Goal: Check status: Check status

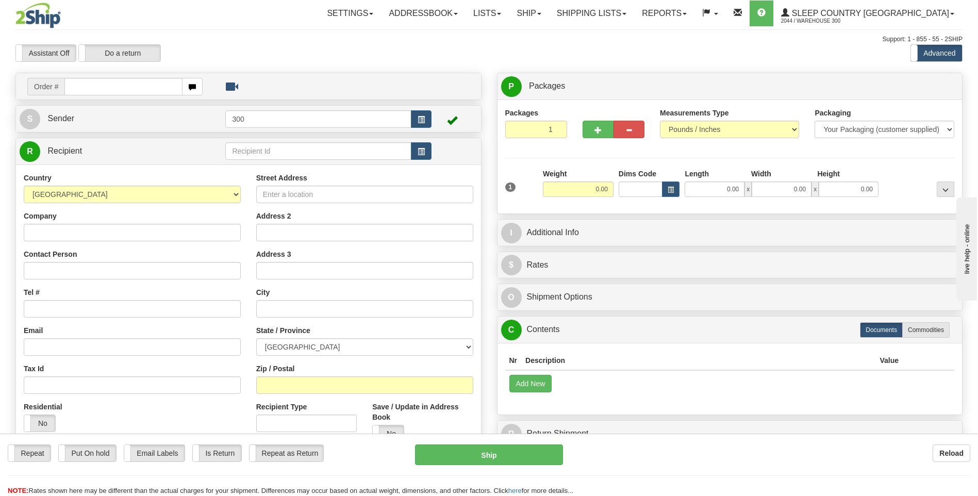
click at [224, 45] on div "Assistant On Assistant Off Do a return Do a return" at bounding box center [208, 53] width 401 height 18
click at [634, 20] on link "Shipping lists" at bounding box center [591, 14] width 85 height 26
click at [623, 51] on span "Search Shipment History" at bounding box center [583, 49] width 80 height 8
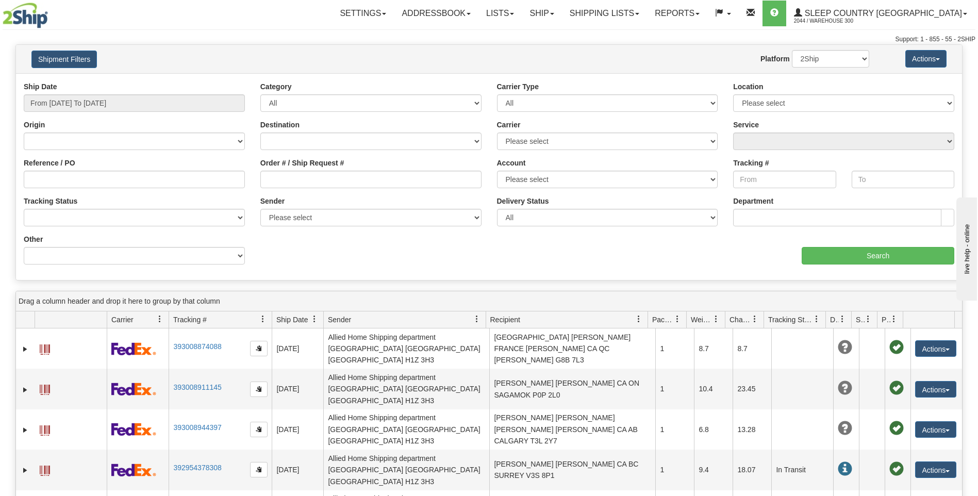
click at [132, 14] on div at bounding box center [80, 16] width 154 height 26
click at [132, 105] on input "From [DATE] To [DATE]" at bounding box center [134, 103] width 221 height 18
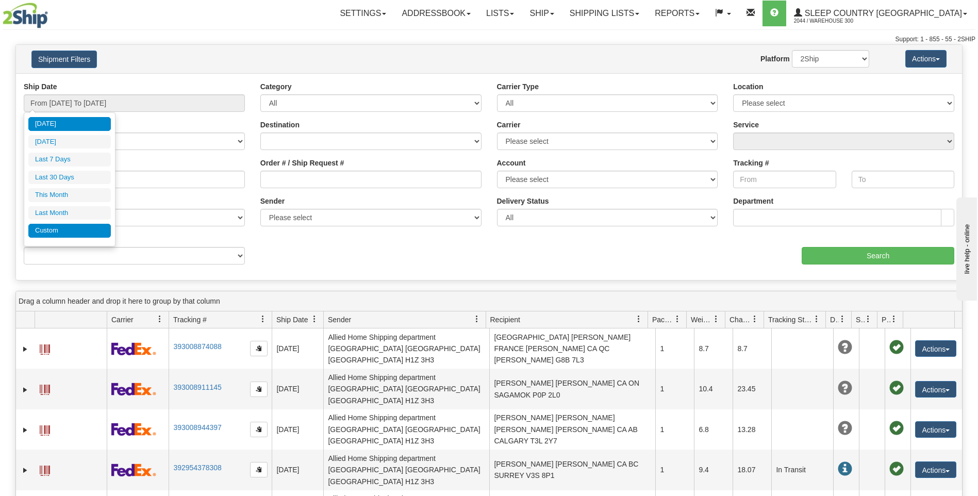
click at [63, 231] on li "Custom" at bounding box center [69, 231] width 82 height 14
type input "[DATE]"
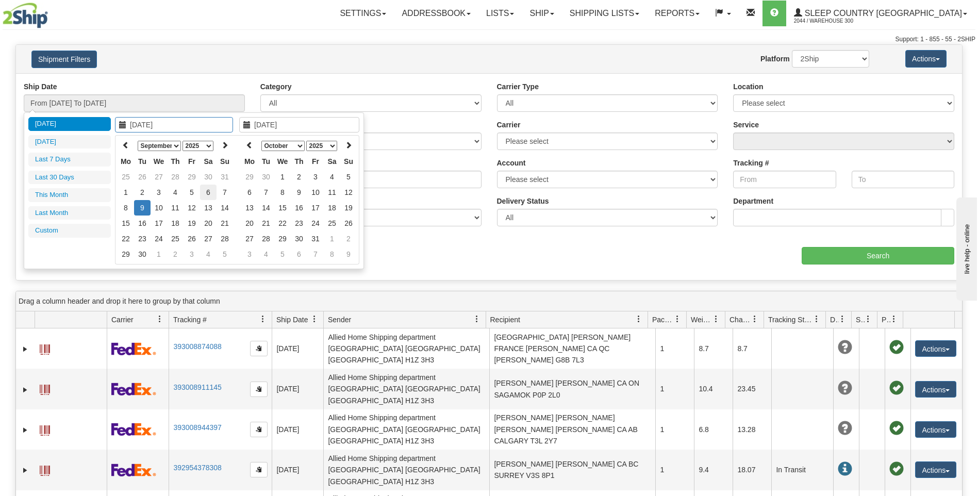
type input "09/06/2025"
click at [206, 192] on td "6" at bounding box center [208, 192] width 16 height 15
type input "09/06/2025"
click at [206, 192] on td "6" at bounding box center [208, 192] width 16 height 15
type input "From 09/06/2025 To 09/06/2025"
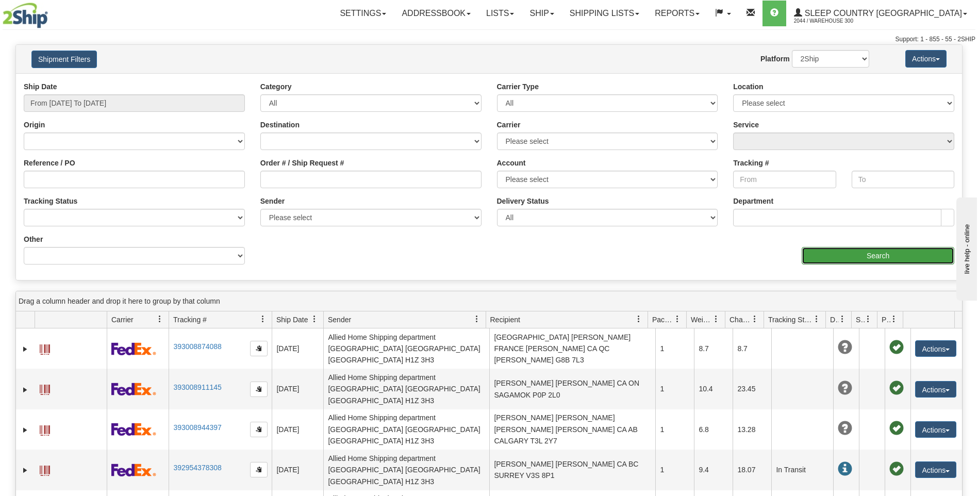
click at [872, 253] on input "Search" at bounding box center [878, 256] width 153 height 18
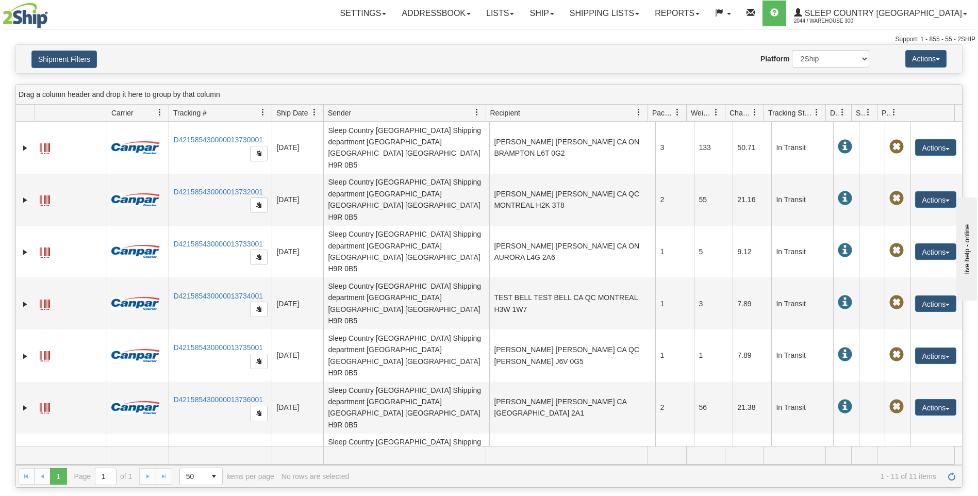
click at [133, 20] on div at bounding box center [80, 16] width 154 height 26
click at [161, 37] on div "Support: 1 - 855 - 55 - 2SHIP" at bounding box center [489, 39] width 973 height 9
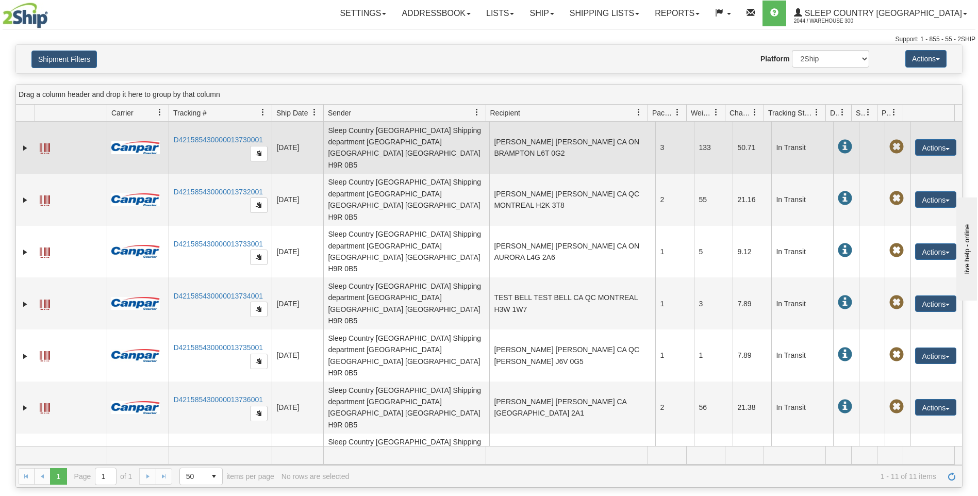
click at [666, 139] on td "3" at bounding box center [674, 148] width 39 height 52
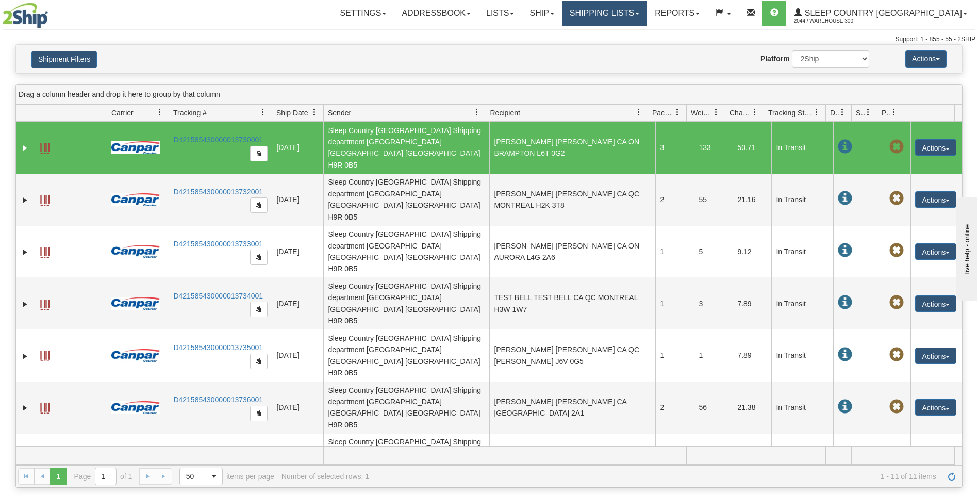
click at [647, 15] on link "Shipping lists" at bounding box center [604, 14] width 85 height 26
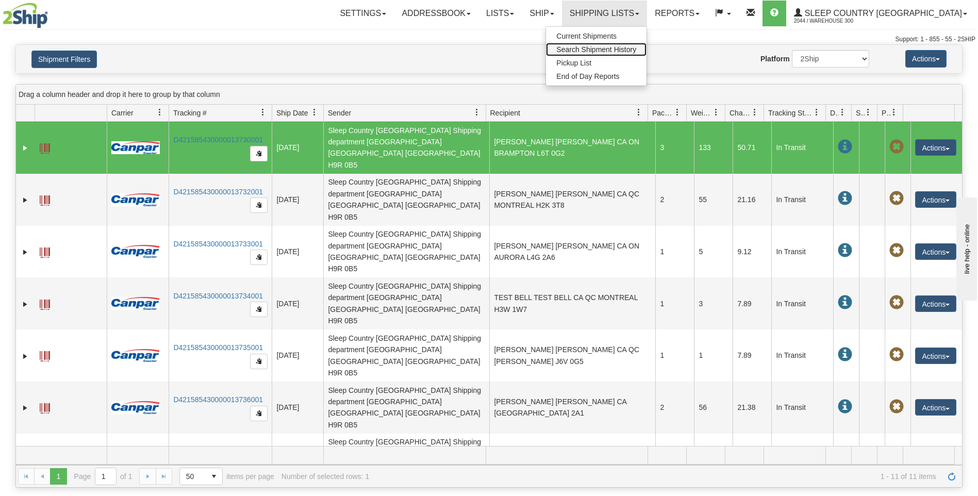
click at [636, 49] on span "Search Shipment History" at bounding box center [596, 49] width 80 height 8
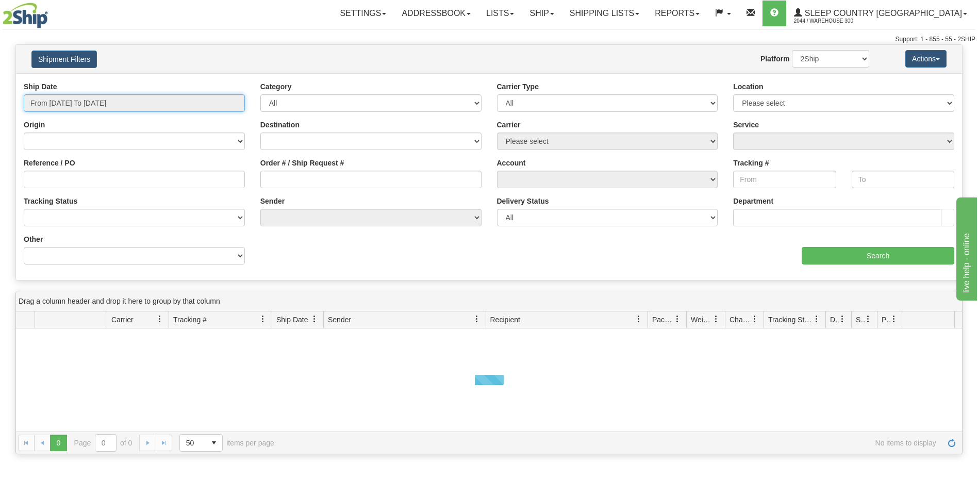
type input "[DATE]"
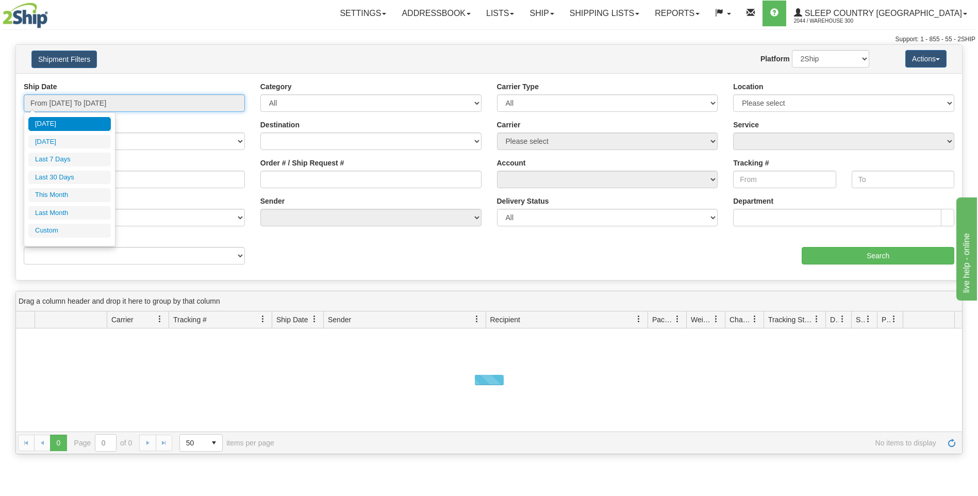
click at [102, 102] on input "From [DATE] To [DATE]" at bounding box center [134, 103] width 221 height 18
type input "[DATE]"
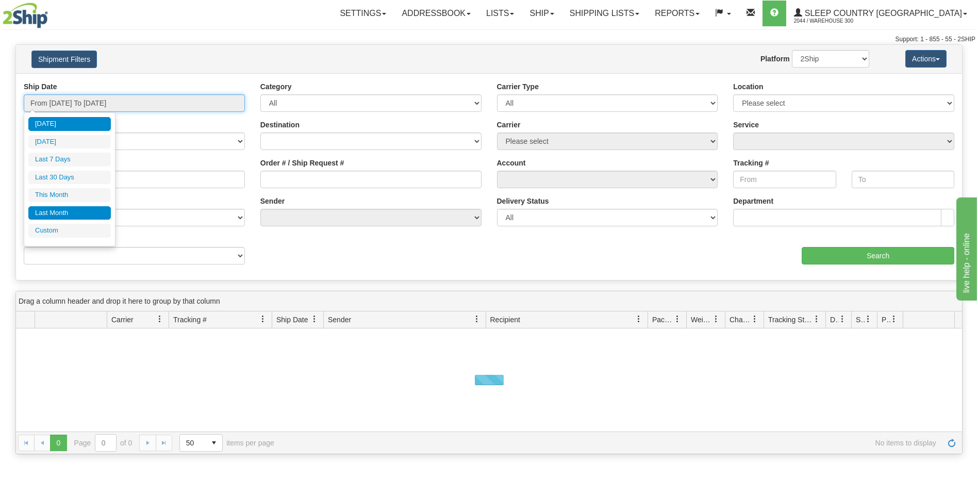
type input "[DATE]"
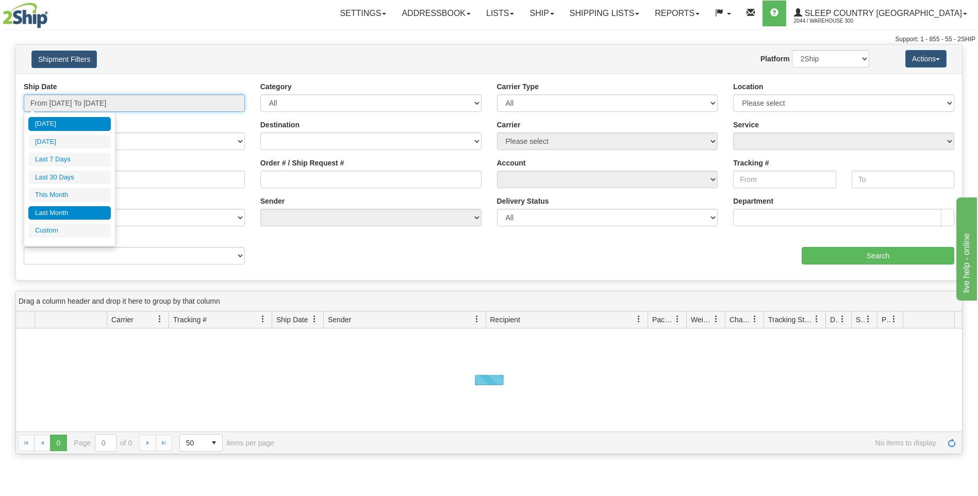
type input "[DATE]"
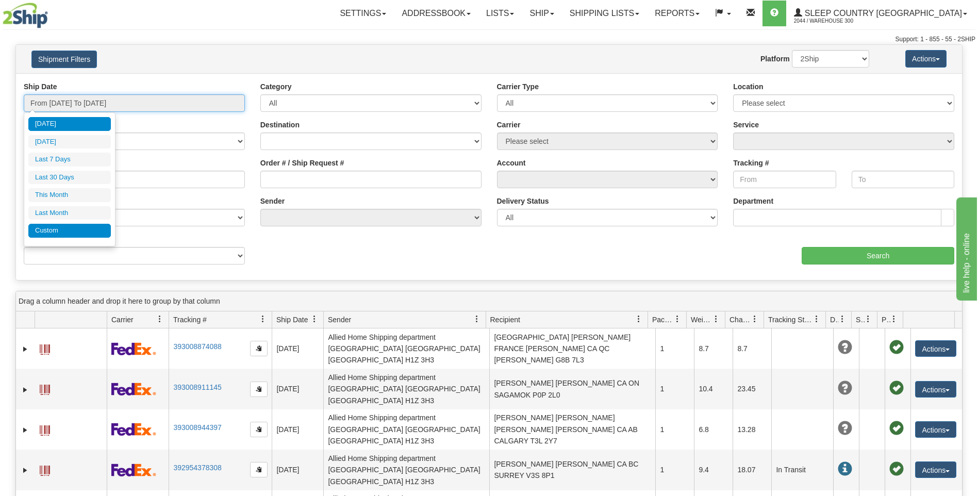
type input "[DATE]"
click at [59, 234] on li "Custom" at bounding box center [69, 231] width 82 height 14
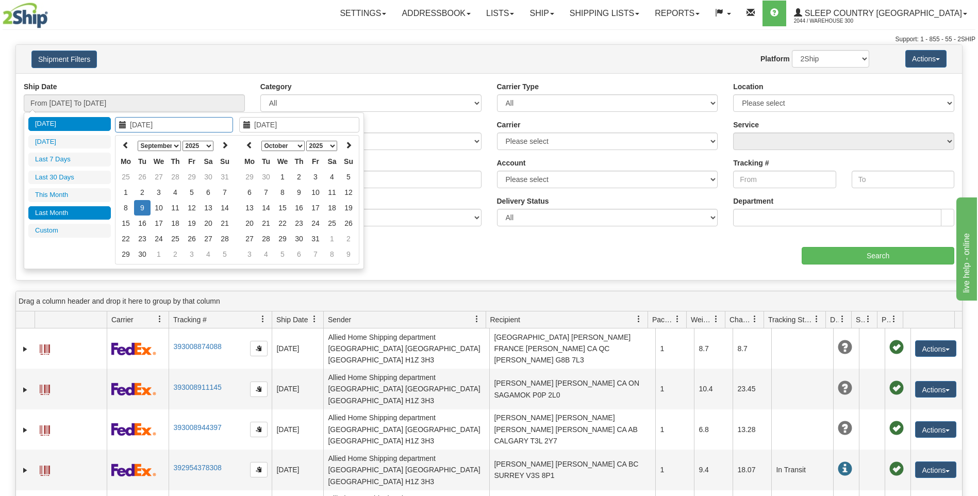
type input "[DATE]"
click at [126, 143] on icon at bounding box center [125, 144] width 7 height 7
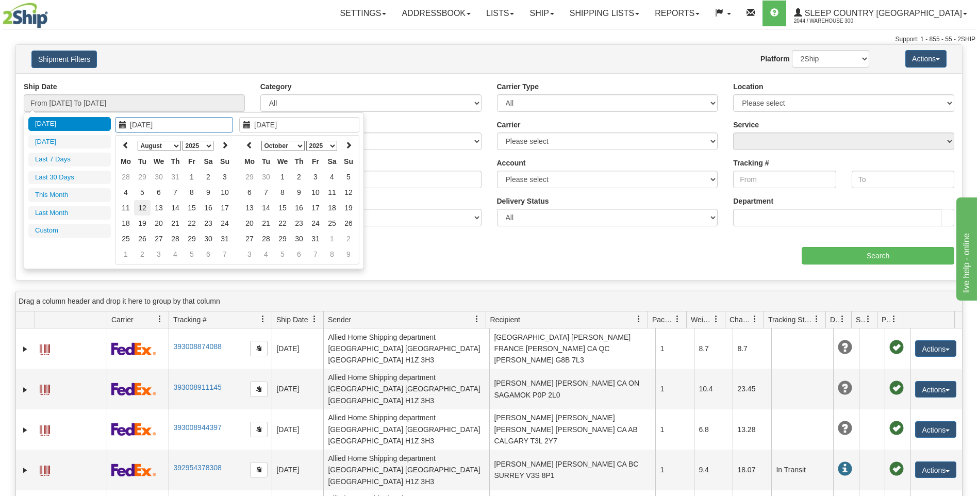
type input "[DATE]"
click at [141, 207] on td "12" at bounding box center [142, 207] width 16 height 15
type input "[DATE]"
click at [143, 205] on td "12" at bounding box center [142, 207] width 16 height 15
type input "From [DATE] To [DATE]"
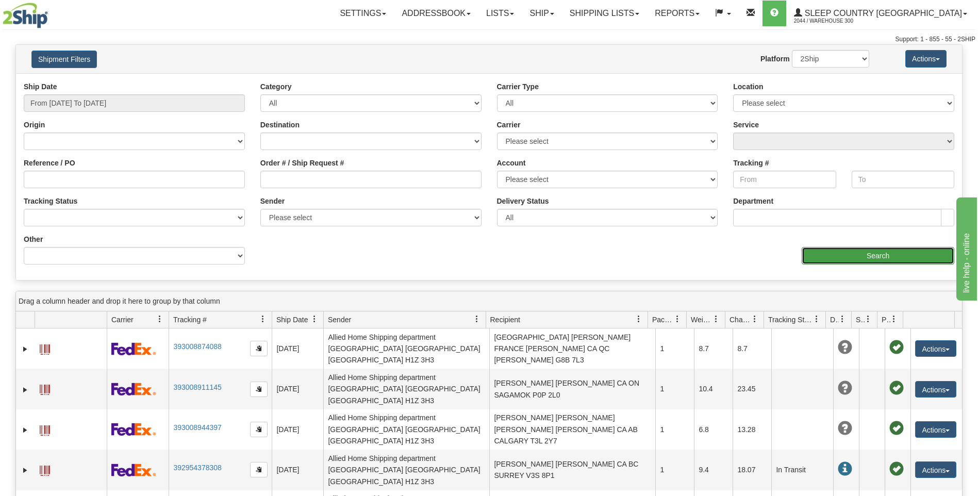
click at [861, 258] on input "Search" at bounding box center [878, 256] width 153 height 18
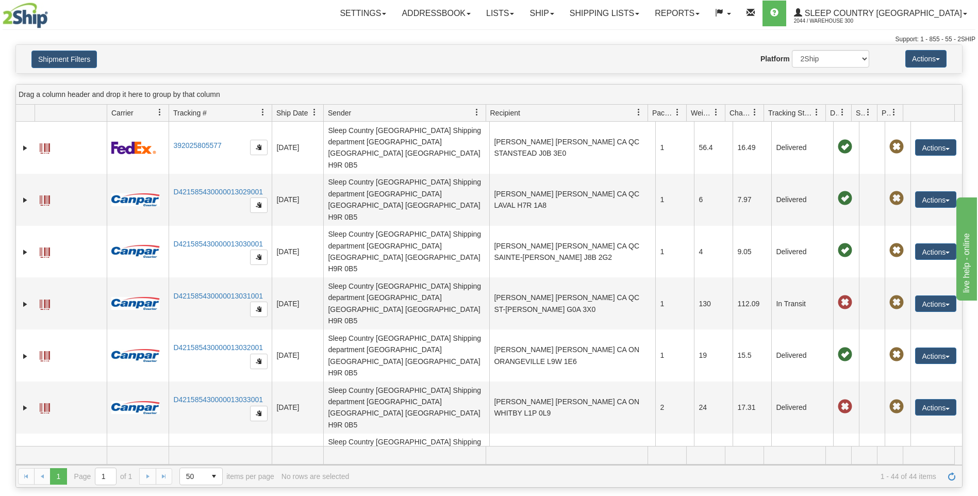
click at [171, 35] on div "Toggle navigation Settings Shipping Preferences Fields Preferences New" at bounding box center [489, 22] width 978 height 44
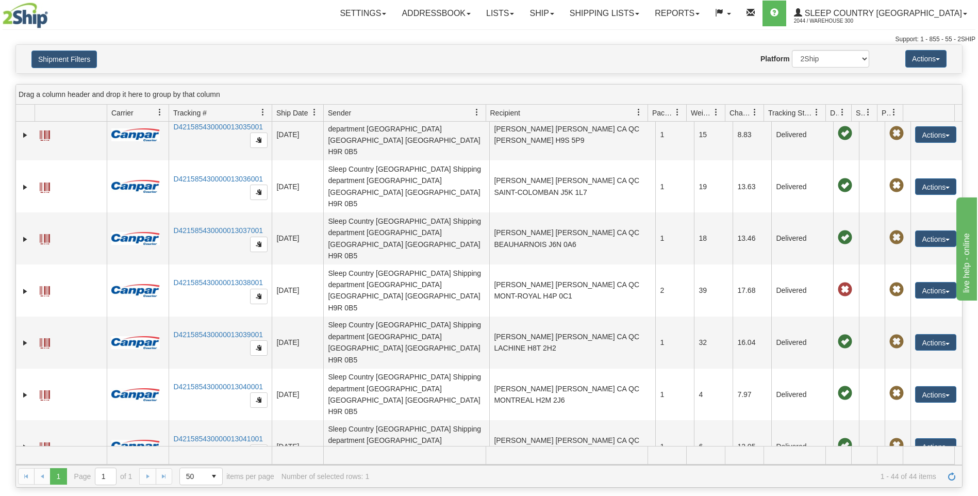
scroll to position [464, 0]
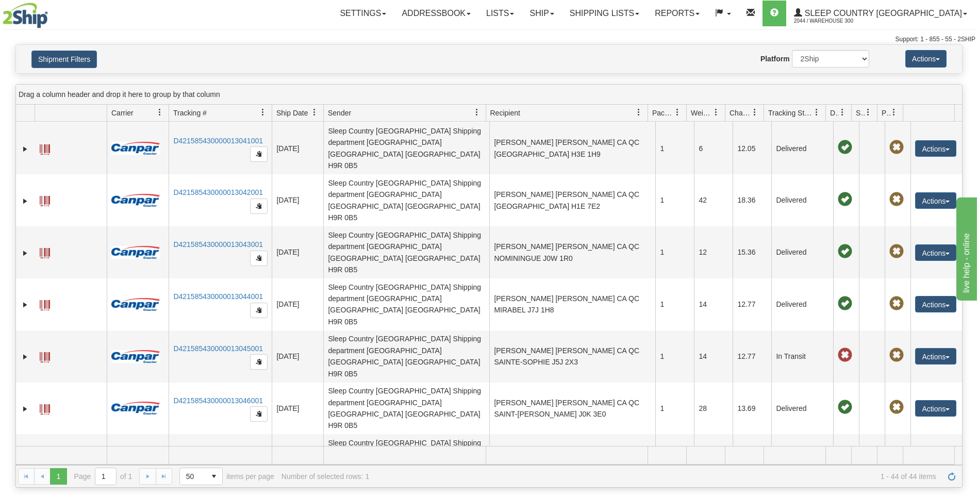
scroll to position [670, 0]
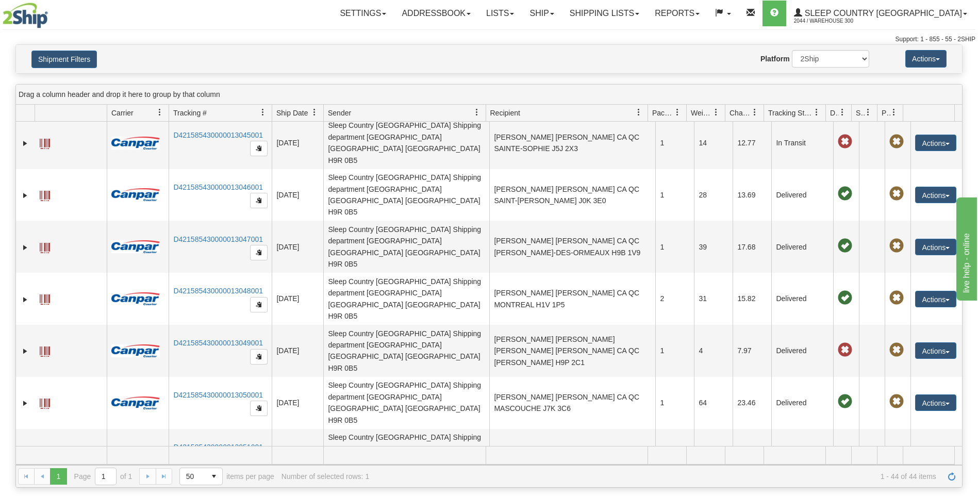
scroll to position [928, 0]
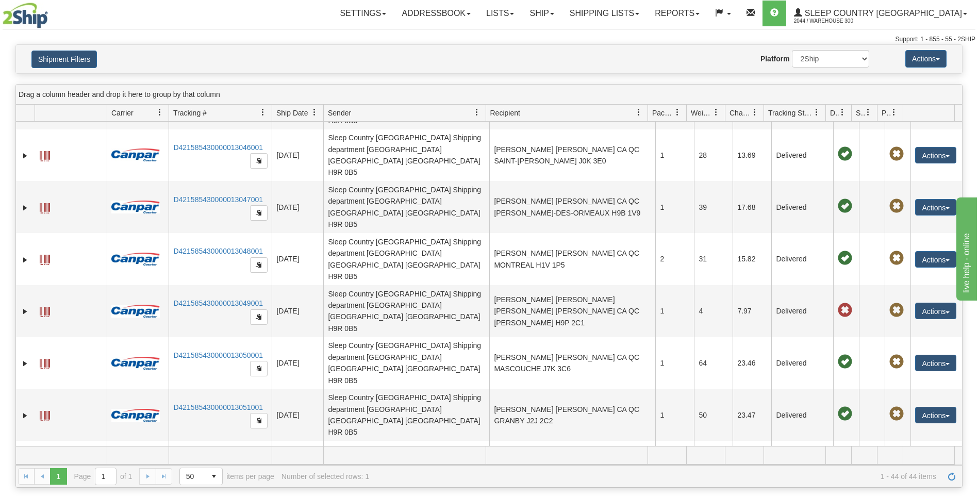
click at [647, 16] on link "Shipping lists" at bounding box center [604, 14] width 85 height 26
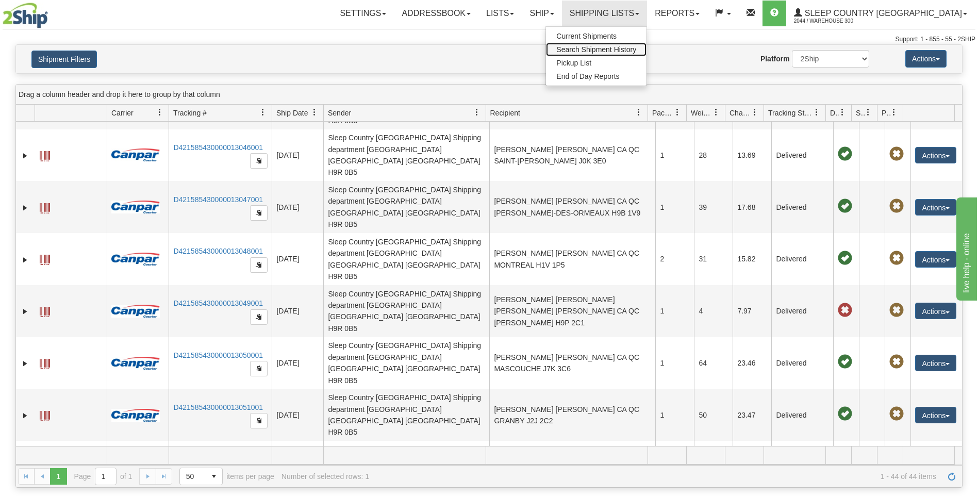
click at [636, 45] on span "Search Shipment History" at bounding box center [596, 49] width 80 height 8
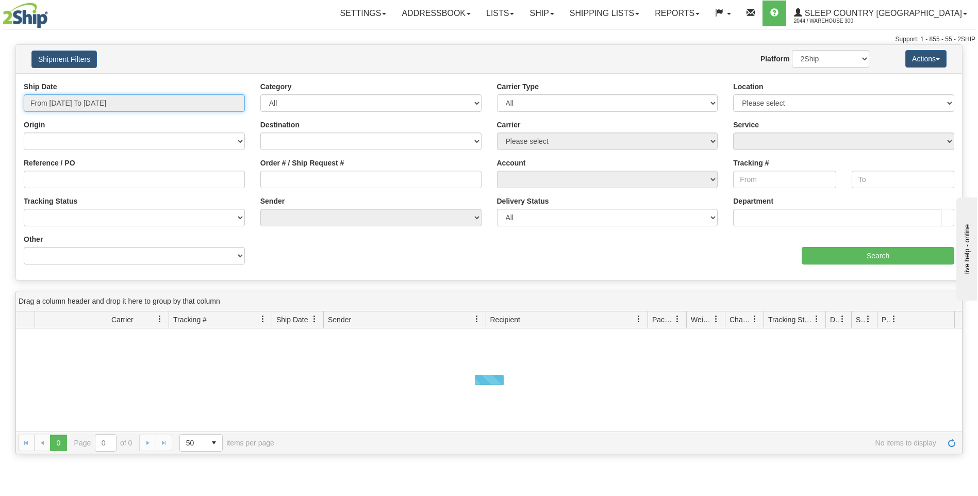
type input "[DATE]"
click at [203, 105] on input "From 09/08/2025 To 09/09/2025" at bounding box center [134, 103] width 221 height 18
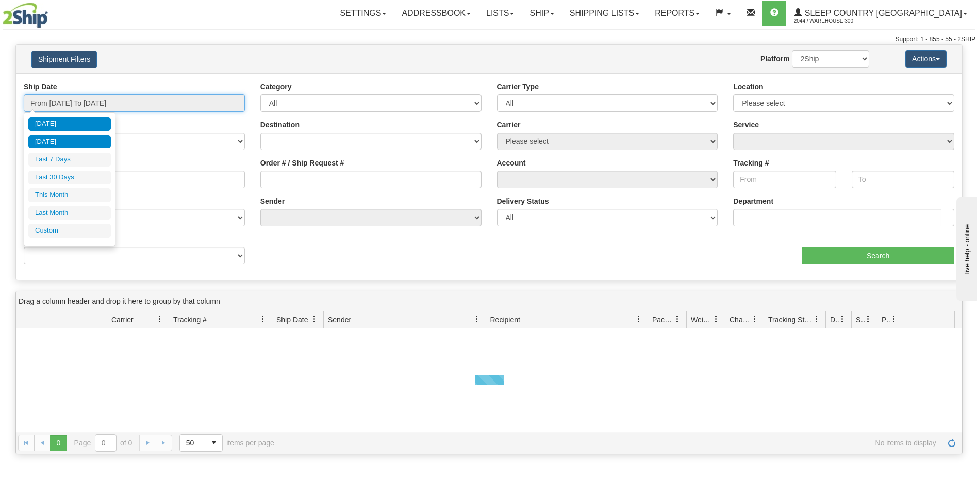
type input "09/08/2025"
type input "[DATE]"
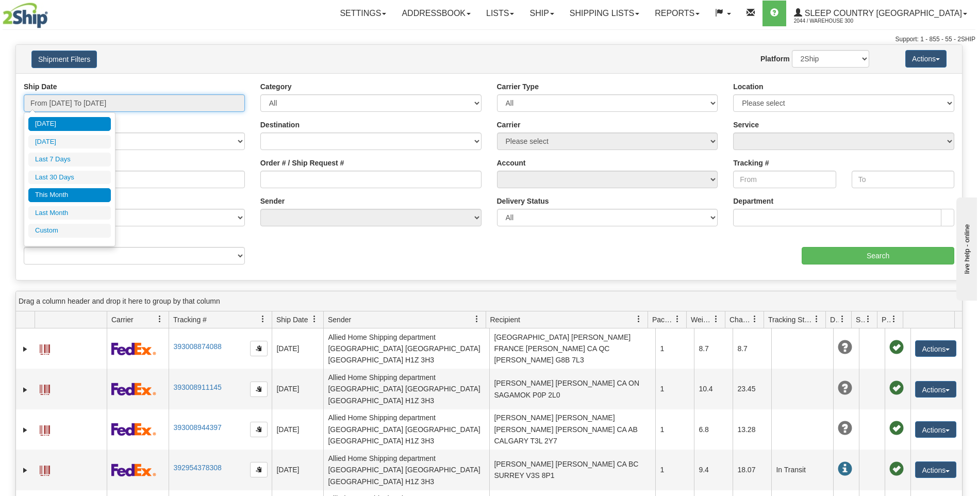
type input "[DATE]"
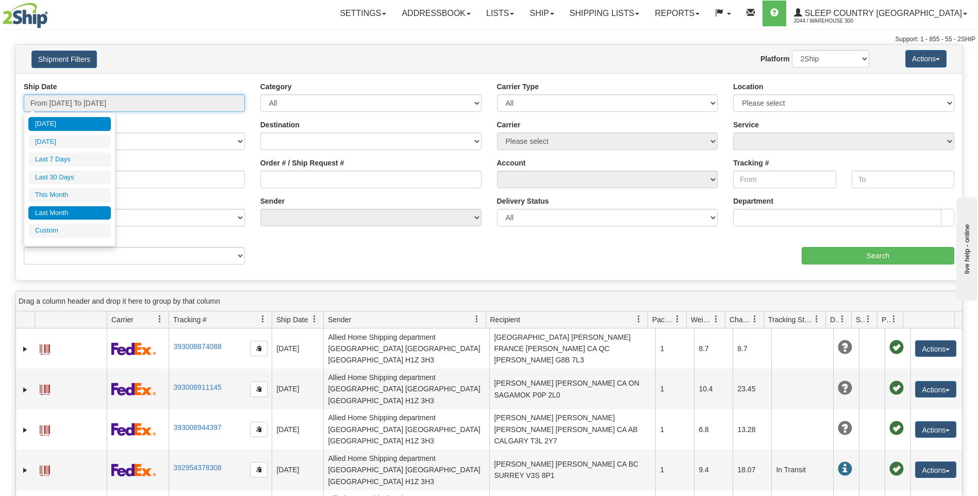
type input "[DATE]"
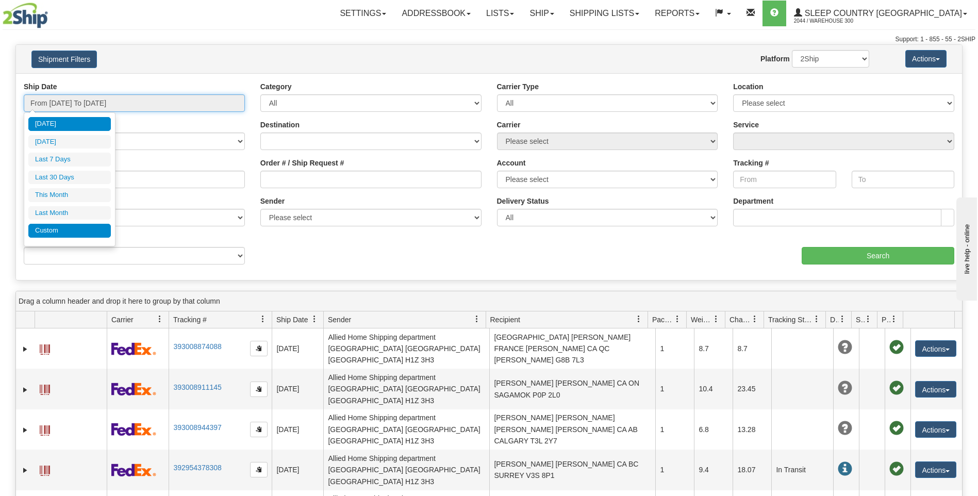
type input "[DATE]"
click at [61, 229] on li "Custom" at bounding box center [69, 231] width 82 height 14
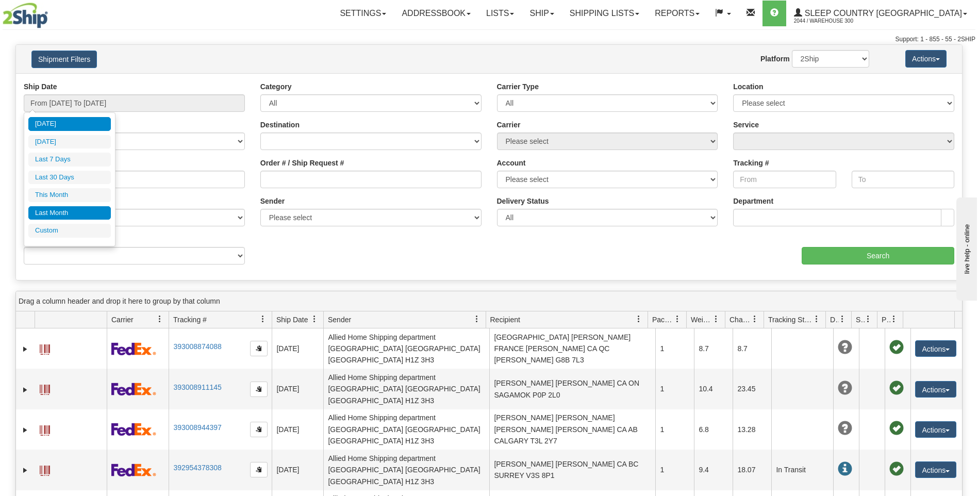
type input "[DATE]"
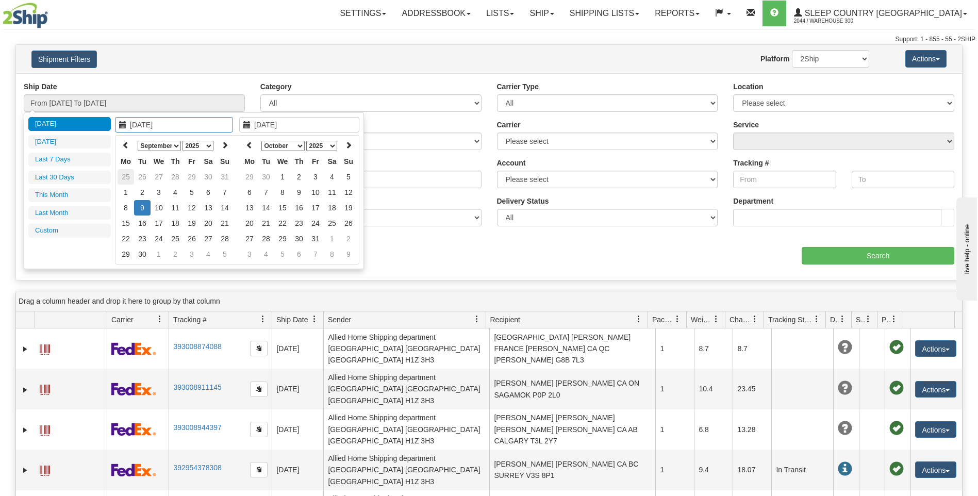
type input "[DATE]"
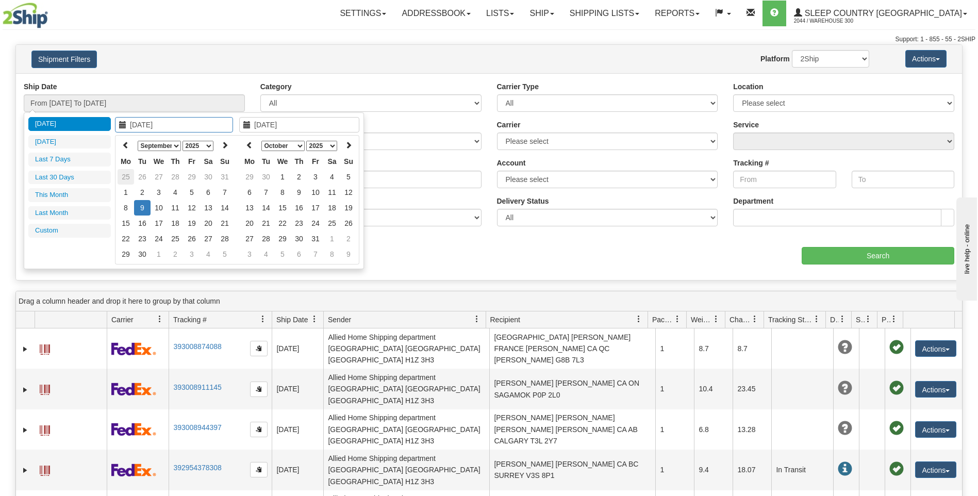
type input "[DATE]"
type input "09/06/2025"
click at [210, 191] on td "6" at bounding box center [208, 192] width 16 height 15
type input "09/06/2025"
click at [208, 191] on td "6" at bounding box center [208, 192] width 16 height 15
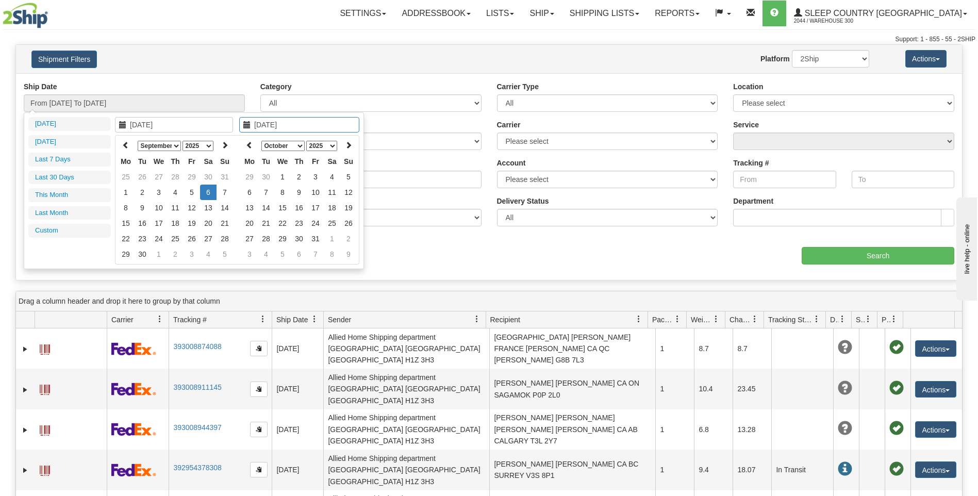
type input "From 09/06/2025 To 09/06/2025"
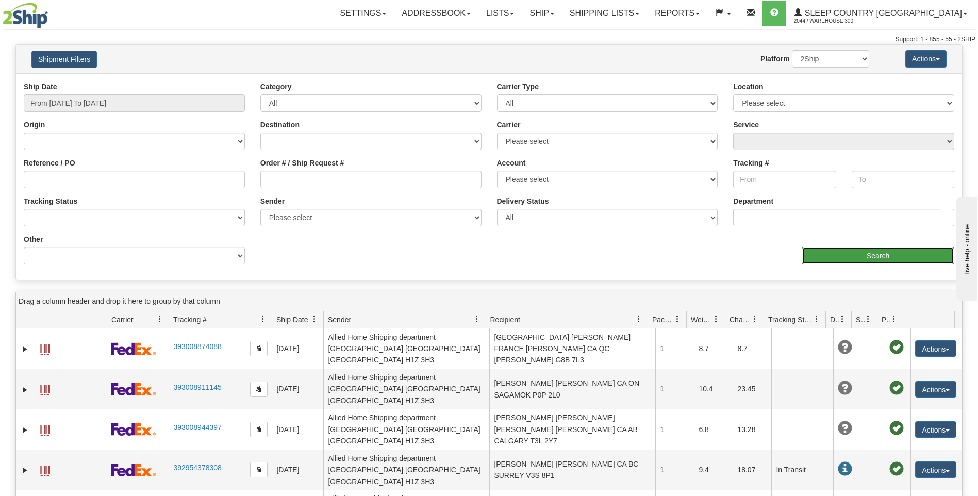
click at [848, 252] on input "Search" at bounding box center [878, 256] width 153 height 18
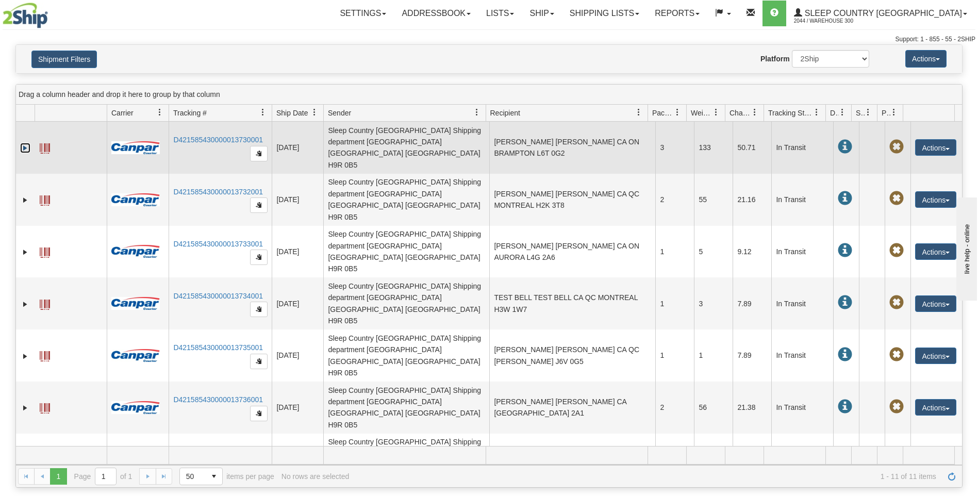
click at [25, 143] on link "Expand" at bounding box center [25, 148] width 10 height 10
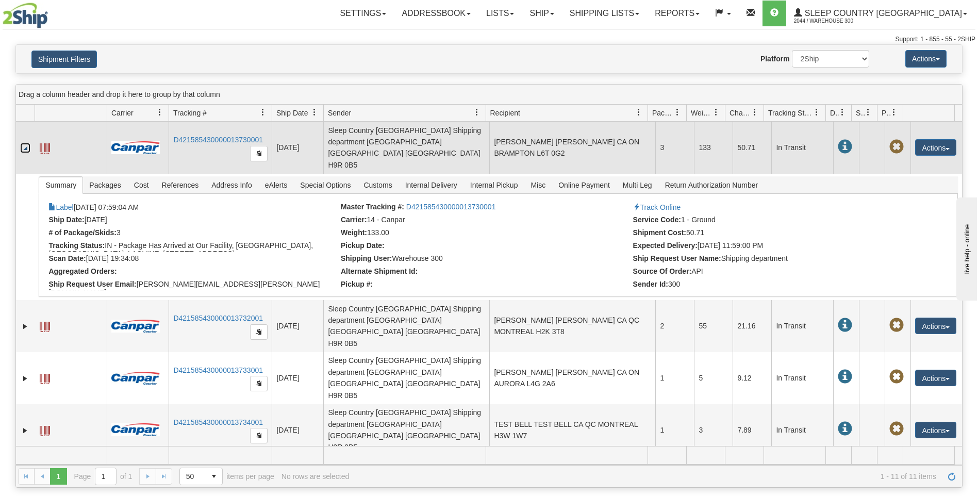
click at [27, 143] on link "Collapse" at bounding box center [25, 148] width 10 height 10
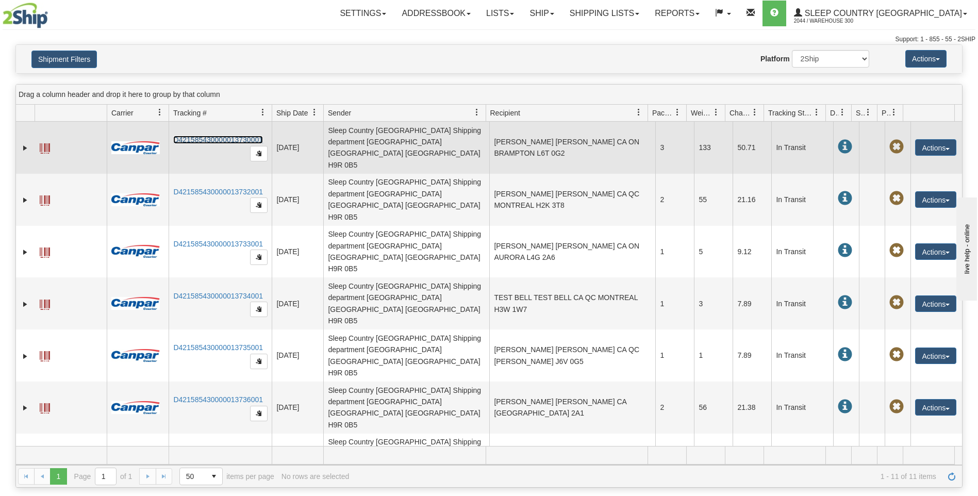
click at [216, 136] on link "D421585430000013730001" at bounding box center [218, 140] width 90 height 8
click at [43, 143] on span at bounding box center [45, 148] width 10 height 10
